Goal: Task Accomplishment & Management: Manage account settings

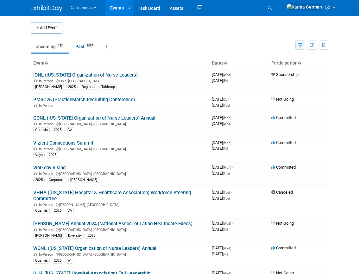
click at [301, 43] on icon "button" at bounding box center [300, 45] width 4 height 4
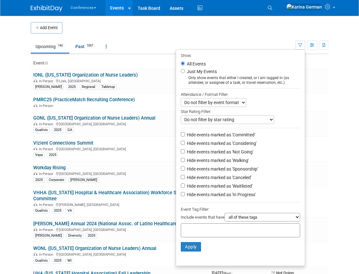
click at [210, 232] on input "text" at bounding box center [208, 229] width 51 height 6
click at [299, 24] on td at bounding box center [188, 27] width 252 height 11
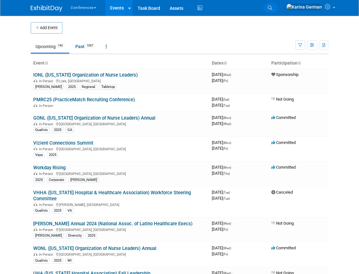
click at [272, 8] on icon at bounding box center [270, 8] width 4 height 4
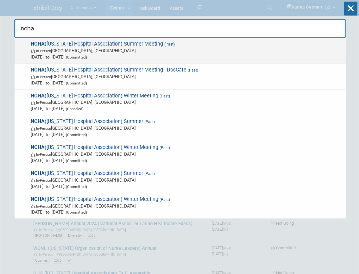
type input "ncha"
click at [127, 51] on span "In-Person Asheville, NC" at bounding box center [187, 50] width 312 height 6
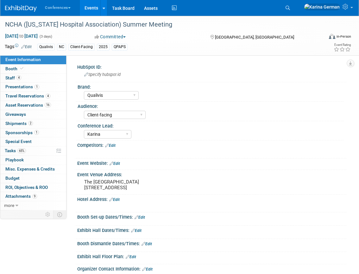
select select "Qualivis"
select select "Client-facing"
select select "Karina"
click at [35, 103] on span "Asset Reservations 16" at bounding box center [28, 104] width 46 height 5
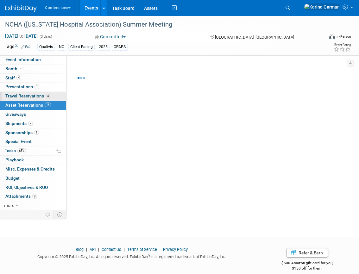
click at [41, 97] on span "Travel Reservations 4" at bounding box center [27, 95] width 45 height 5
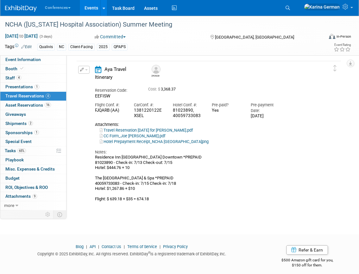
scroll to position [383, 0]
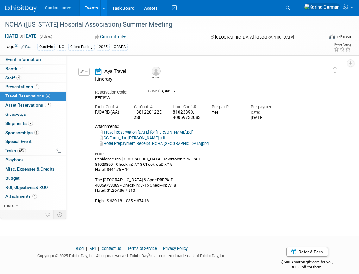
click at [84, 71] on button "button" at bounding box center [83, 72] width 11 height 8
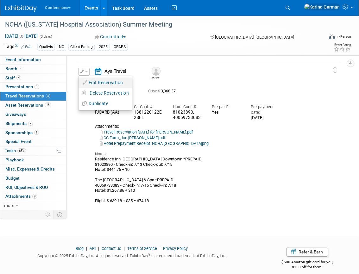
click at [101, 81] on button "Edit Reservation" at bounding box center [104, 82] width 53 height 9
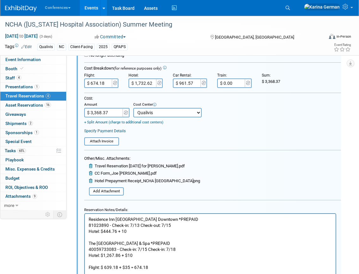
scroll to position [512, 0]
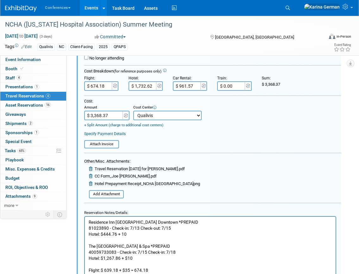
click at [188, 221] on p "Residence Inn [GEOGRAPHIC_DATA] Downtown *PREPAID 81023890 - Check-in: 7/13 Che…" at bounding box center [210, 246] width 243 height 54
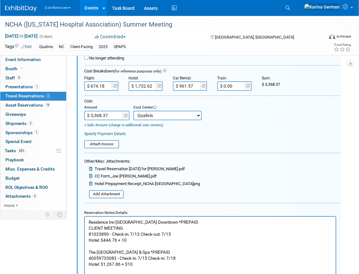
click at [164, 236] on p "CLIENT MEETING 81023890 - Check-in: 7/13 Check-out: 7/15 Hotel: $444.76 + [GEOG…" at bounding box center [210, 252] width 243 height 54
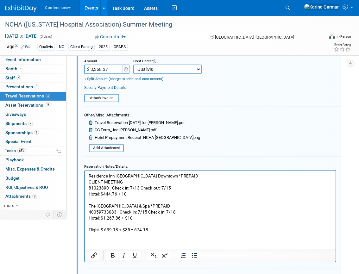
scroll to position [553, 0]
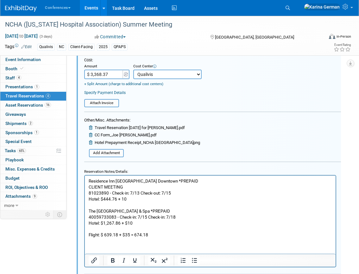
click at [104, 220] on p "CLIENT MEETING 81023890 - Check-in: 7/13 Check-out: 7/15 Hotel: $444.76 + [GEOG…" at bounding box center [210, 211] width 243 height 54
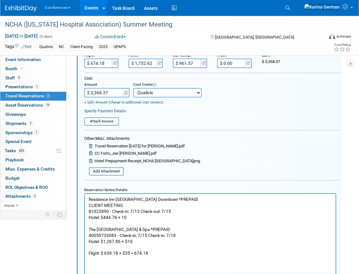
scroll to position [516, 0]
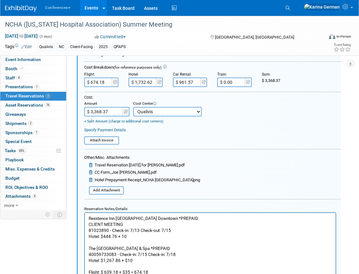
click at [149, 77] on input "$ 1,732.62" at bounding box center [142, 81] width 29 height 9
type input "$ 1,277.86"
click at [234, 119] on div "Cost: Amount $ 3,368.37 Specify Cost Center Cost Center -- Not Specified -- Aya…" at bounding box center [212, 109] width 257 height 29
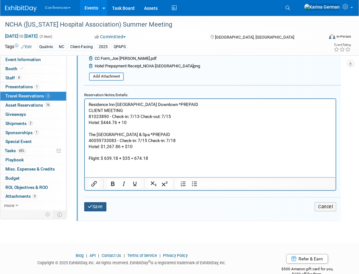
click at [96, 204] on button "Save" at bounding box center [95, 206] width 22 height 9
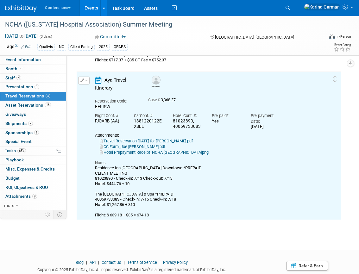
scroll to position [381, 0]
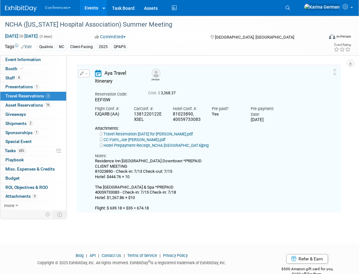
click at [169, 136] on link "Travel Reservation [DATE] for [PERSON_NAME].pdf" at bounding box center [146, 134] width 93 height 5
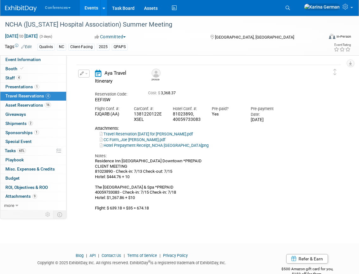
click at [82, 76] on button "button" at bounding box center [83, 74] width 11 height 8
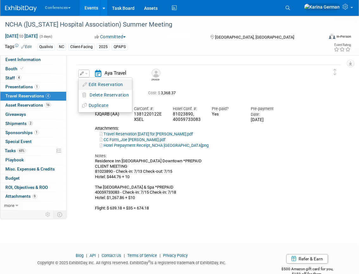
click at [90, 83] on button "Edit Reservation" at bounding box center [104, 84] width 53 height 9
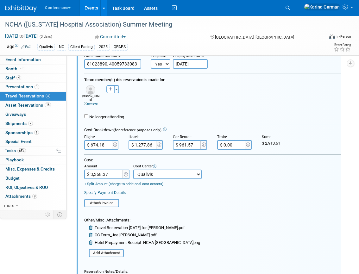
scroll to position [452, 0]
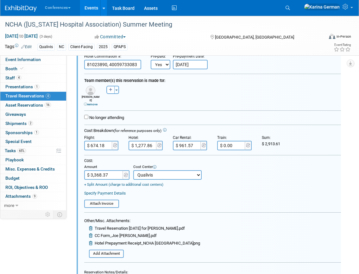
click at [188, 144] on input "$ 961.57" at bounding box center [187, 145] width 29 height 9
type input "$ 660.79"
click at [277, 201] on table "Attach Invoice" at bounding box center [212, 201] width 257 height 14
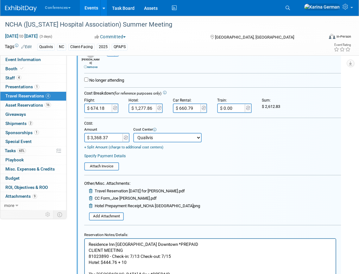
scroll to position [504, 0]
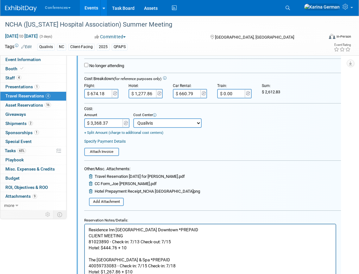
click at [114, 204] on form "<i class="fa-light fa-calendar-lines" style="padding: 6px 4px 6px 1px;"></i> Ay…" at bounding box center [212, 141] width 257 height 388
click at [114, 199] on input "file" at bounding box center [85, 201] width 75 height 7
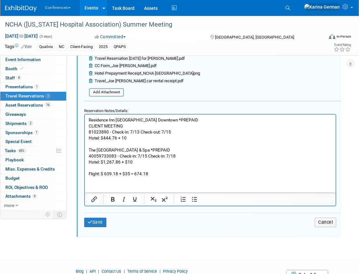
scroll to position [637, 0]
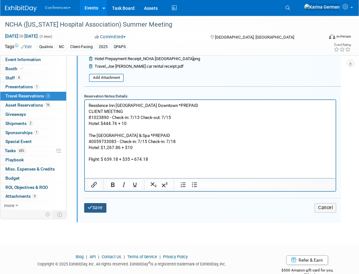
click at [99, 206] on button "Save" at bounding box center [95, 207] width 22 height 9
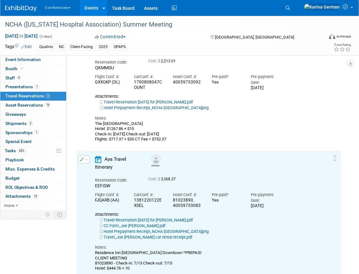
scroll to position [282, 0]
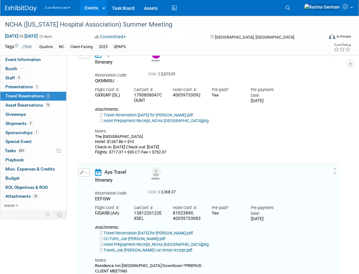
click at [84, 172] on button "button" at bounding box center [83, 173] width 11 height 8
click at [94, 179] on button "Edit Reservation" at bounding box center [104, 183] width 53 height 9
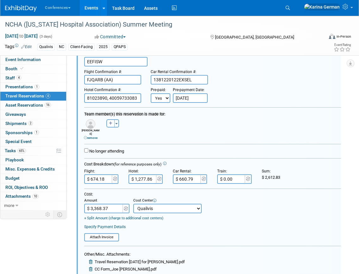
scroll to position [432, 0]
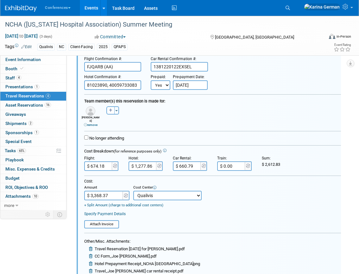
click at [272, 162] on span "2,612.83" at bounding box center [272, 164] width 15 height 5
copy span "2,612.83"
click at [109, 195] on input "$ 3,368.37" at bounding box center [104, 195] width 40 height 9
paste input "2,612.83"
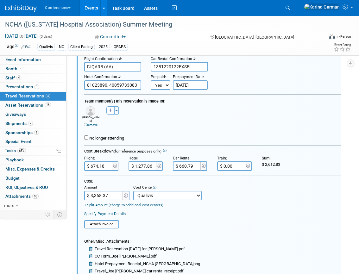
type input "$ 2,612.83"
click at [237, 194] on div "Cost: Amount $ 2,612.83 Specify Cost Center Cost Center -- Not Specified -- Aya…" at bounding box center [212, 193] width 257 height 29
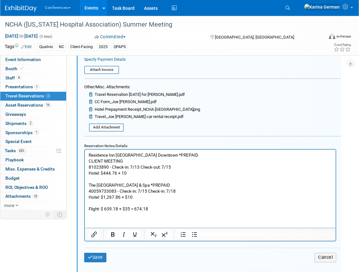
scroll to position [596, 0]
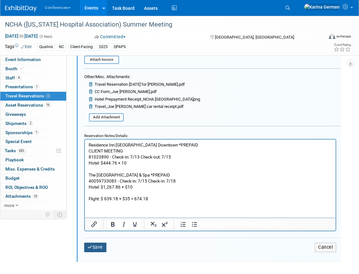
click at [102, 243] on button "Save" at bounding box center [95, 247] width 22 height 9
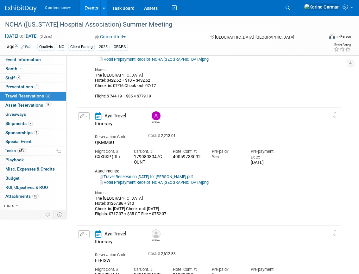
scroll to position [226, 0]
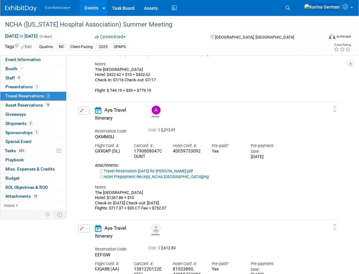
click at [125, 207] on div "The [GEOGRAPHIC_DATA]: $1267.86 + $10 Check-in: [DATE] Check-out: [DATE] Flight…" at bounding box center [207, 200] width 224 height 21
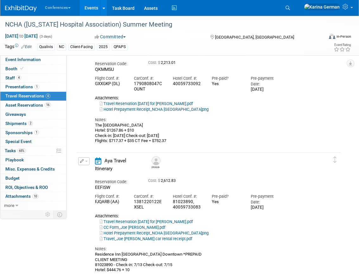
scroll to position [181, 0]
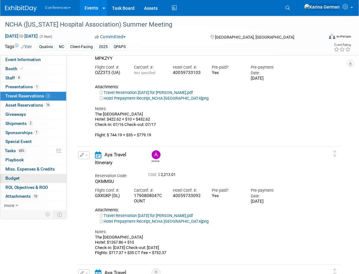
click at [14, 177] on span "Budget" at bounding box center [12, 178] width 14 height 5
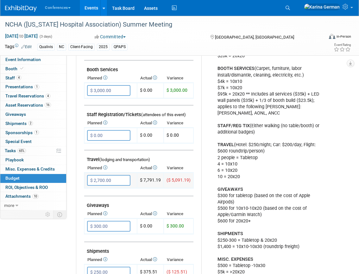
scroll to position [168, 0]
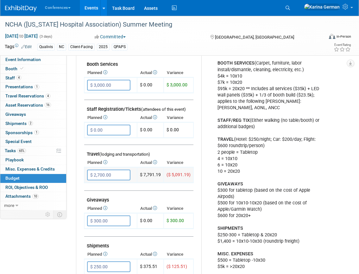
drag, startPoint x: 143, startPoint y: 174, endPoint x: 163, endPoint y: 171, distance: 20.1
click at [163, 171] on tr "$ 2,700.00 X ($ 5,091.19)" at bounding box center [138, 174] width 109 height 15
click at [158, 173] on td "$ 7,791.19" at bounding box center [150, 174] width 27 height 15
drag, startPoint x: 159, startPoint y: 173, endPoint x: 143, endPoint y: 173, distance: 16.8
click at [143, 173] on td "$ 7,791.19" at bounding box center [150, 174] width 27 height 15
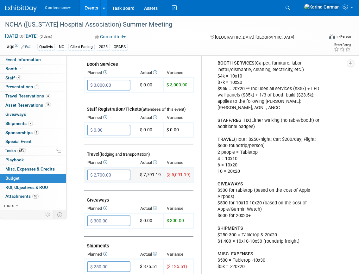
copy td "7,791.19"
click at [40, 97] on span "Travel Reservations 4" at bounding box center [27, 95] width 45 height 5
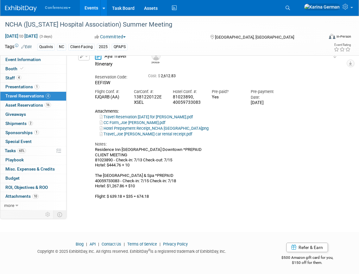
scroll to position [400, 0]
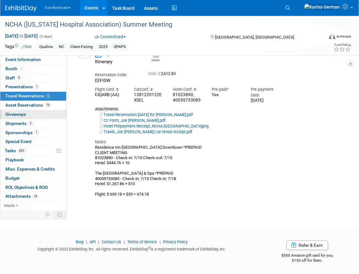
click at [43, 116] on link "0 Giveaways 0" at bounding box center [33, 114] width 66 height 9
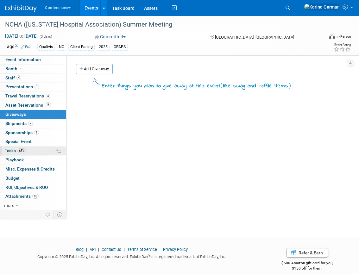
click at [32, 148] on link "65% Tasks 65%" at bounding box center [33, 150] width 66 height 9
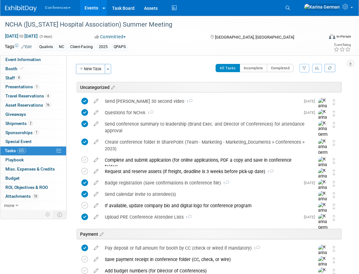
scroll to position [262, 0]
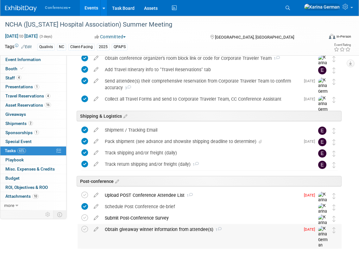
click at [147, 226] on div "Obtain giveaway winner information from attendee(s) 1" at bounding box center [201, 229] width 198 height 11
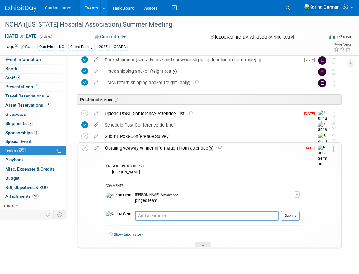
scroll to position [346, 0]
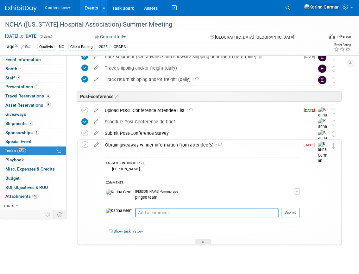
click at [167, 143] on div "Obtain giveaway winner information from attendee(s) 1" at bounding box center [201, 144] width 198 height 11
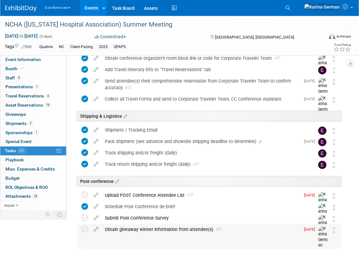
scroll to position [262, 0]
click at [290, 6] on icon at bounding box center [287, 8] width 4 height 4
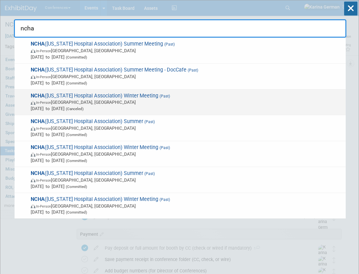
type input "ncha"
click at [165, 108] on span "[DATE] to [DATE] (Canceled)" at bounding box center [187, 108] width 312 height 6
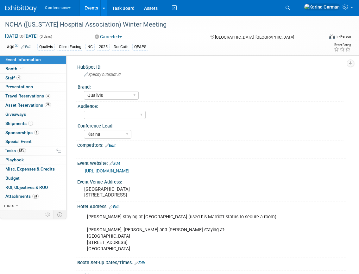
select select "Qualivis"
select select "Karina"
click at [40, 73] on link "Booth" at bounding box center [33, 69] width 66 height 9
select select "30" bar table"
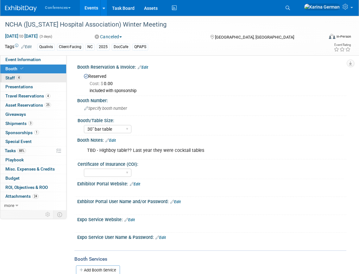
click at [40, 76] on link "4 Staff 4" at bounding box center [33, 78] width 66 height 9
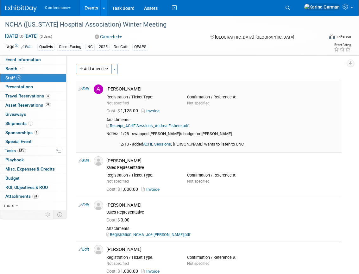
click at [88, 87] on link "Edit" at bounding box center [83, 89] width 10 height 4
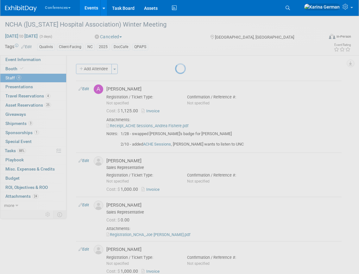
select select "48744ac1-7990-4b11-af40-b84ab8c106d4"
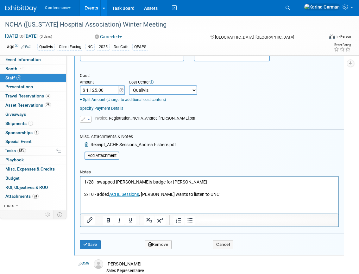
scroll to position [98, 0]
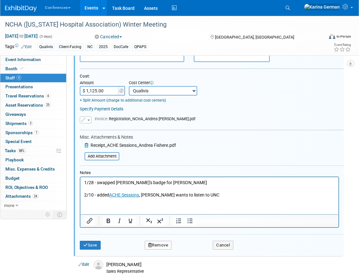
click at [220, 198] on html "1/28 - swapped Brandy's badge for Andrea 2/10 - added ACHE Sessions , Andrea wa…" at bounding box center [209, 187] width 258 height 21
click at [199, 198] on html "1/28 - swapped Brandy's badge for Andrea 2/10 - added ACHE Sessions , Andrea wa…" at bounding box center [209, 187] width 258 height 21
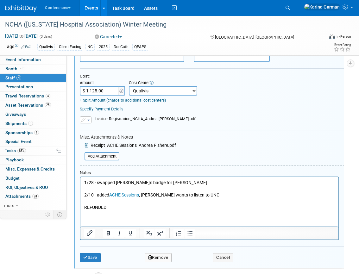
click at [99, 207] on p "REFUNDED" at bounding box center [209, 207] width 251 height 6
copy p "REFUNDED"
click at [89, 257] on button "Save" at bounding box center [90, 257] width 21 height 9
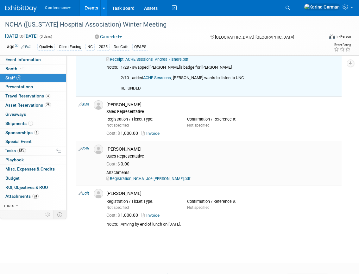
scroll to position [70, 0]
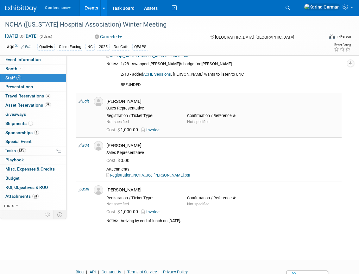
click at [85, 101] on link "Edit" at bounding box center [83, 101] width 10 height 4
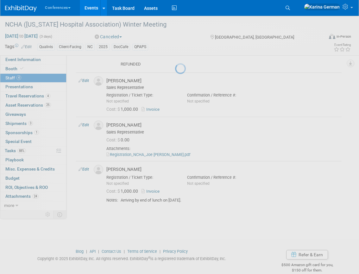
select select "540fa631-7a98-406c-abff-44897613309a"
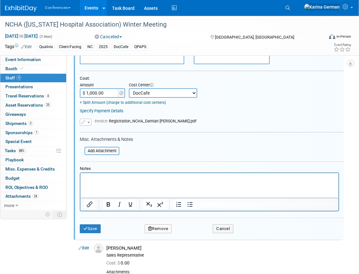
scroll to position [179, 0]
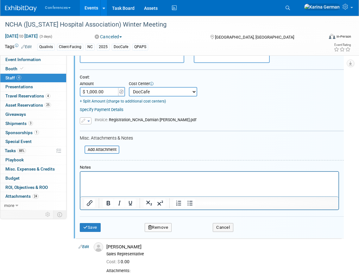
click at [132, 181] on html at bounding box center [209, 176] width 258 height 9
click at [87, 230] on button "Save" at bounding box center [90, 227] width 21 height 9
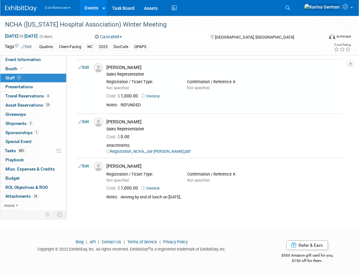
scroll to position [110, 0]
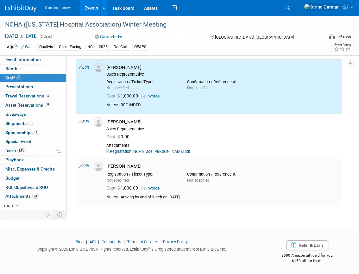
click at [85, 164] on link "Edit" at bounding box center [83, 166] width 10 height 4
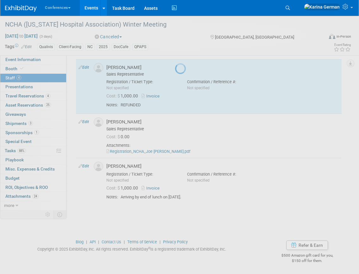
select select "e5e0e58a-c819-4aef-bc0b-b6994d2f465b"
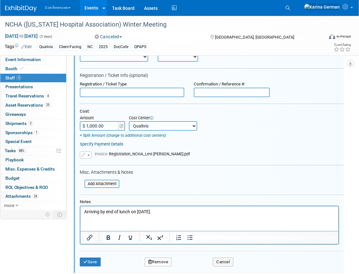
scroll to position [251, 0]
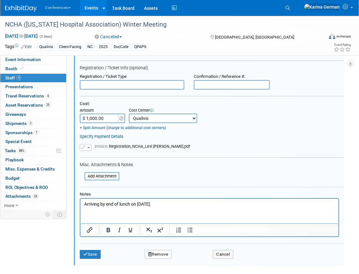
click at [137, 207] on html "Arriving by end of lunch on Feb 19th." at bounding box center [209, 202] width 258 height 9
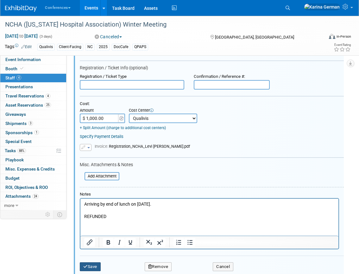
drag, startPoint x: 95, startPoint y: 265, endPoint x: 108, endPoint y: 213, distance: 53.9
click at [95, 265] on button "Save" at bounding box center [90, 266] width 21 height 9
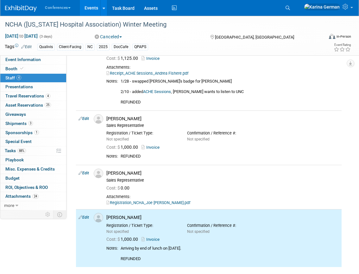
scroll to position [45, 0]
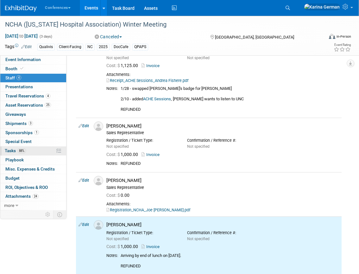
click at [41, 148] on link "88% Tasks 88%" at bounding box center [33, 150] width 66 height 9
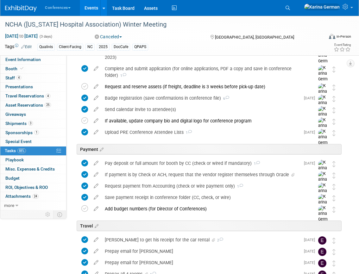
scroll to position [121, 0]
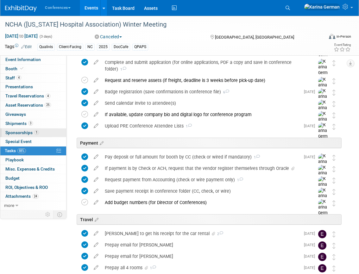
click at [44, 131] on link "1 Sponsorships 1" at bounding box center [33, 132] width 66 height 9
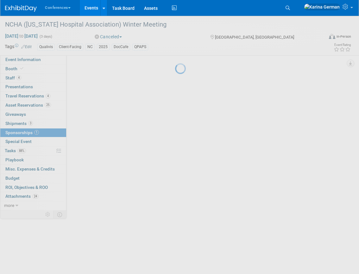
scroll to position [0, 0]
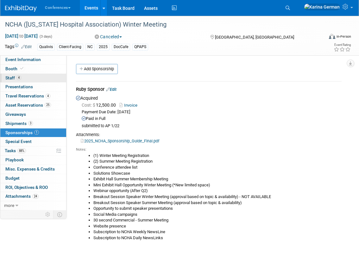
click at [37, 76] on link "4 Staff 4" at bounding box center [33, 78] width 66 height 9
